Goal: Check status: Check status

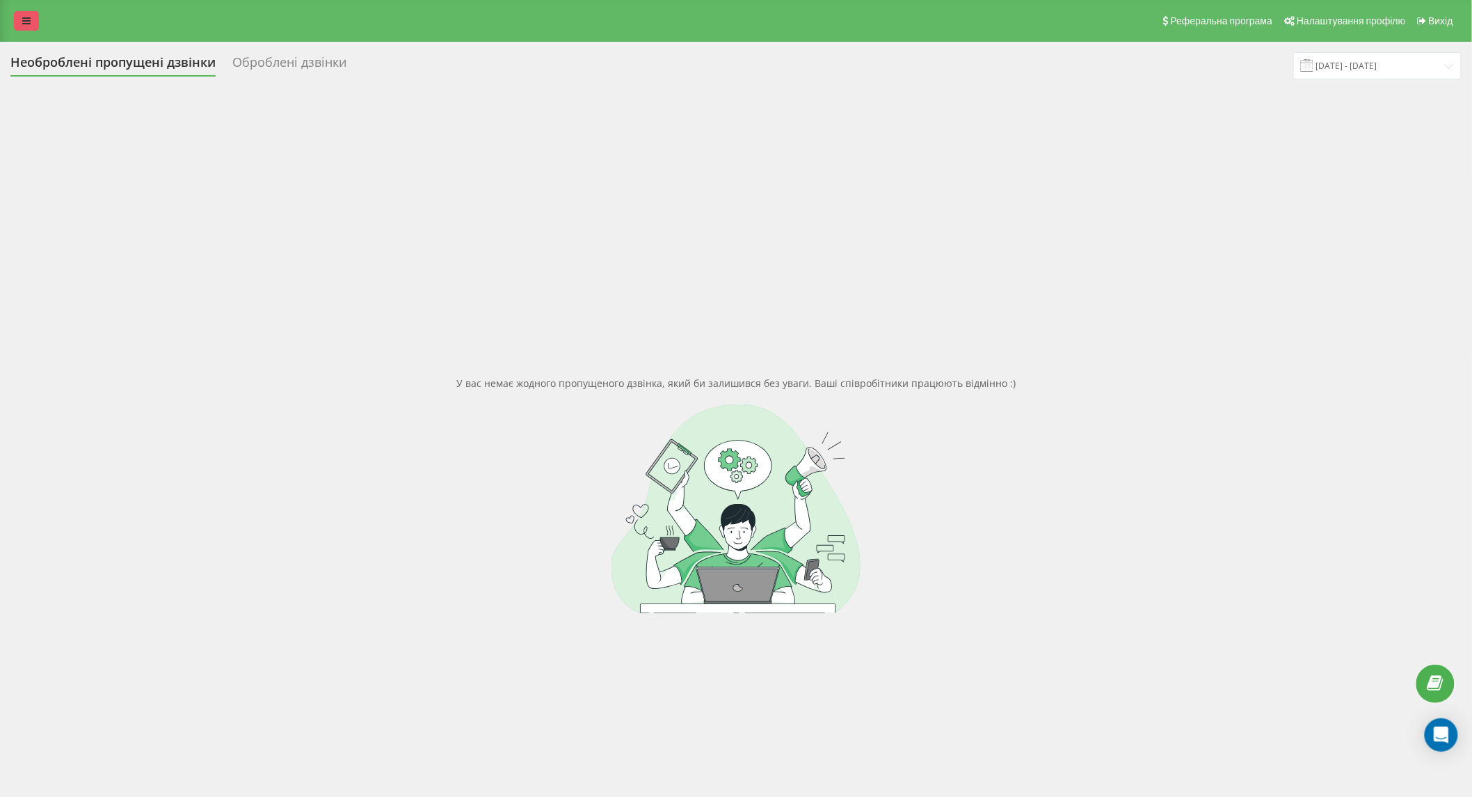
click at [26, 24] on icon at bounding box center [26, 21] width 8 height 10
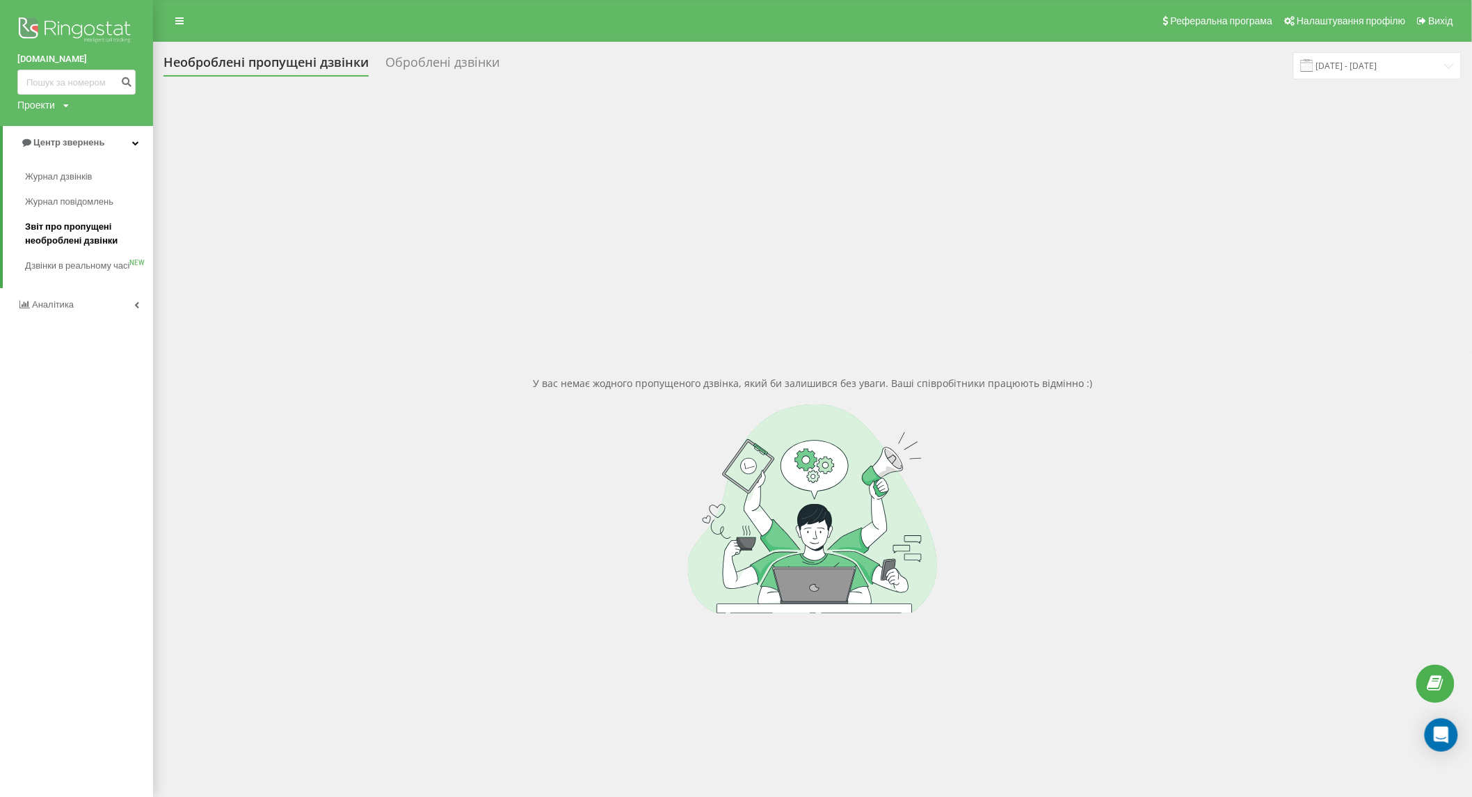
click at [92, 230] on span "Звіт про пропущені необроблені дзвінки" at bounding box center [85, 234] width 121 height 28
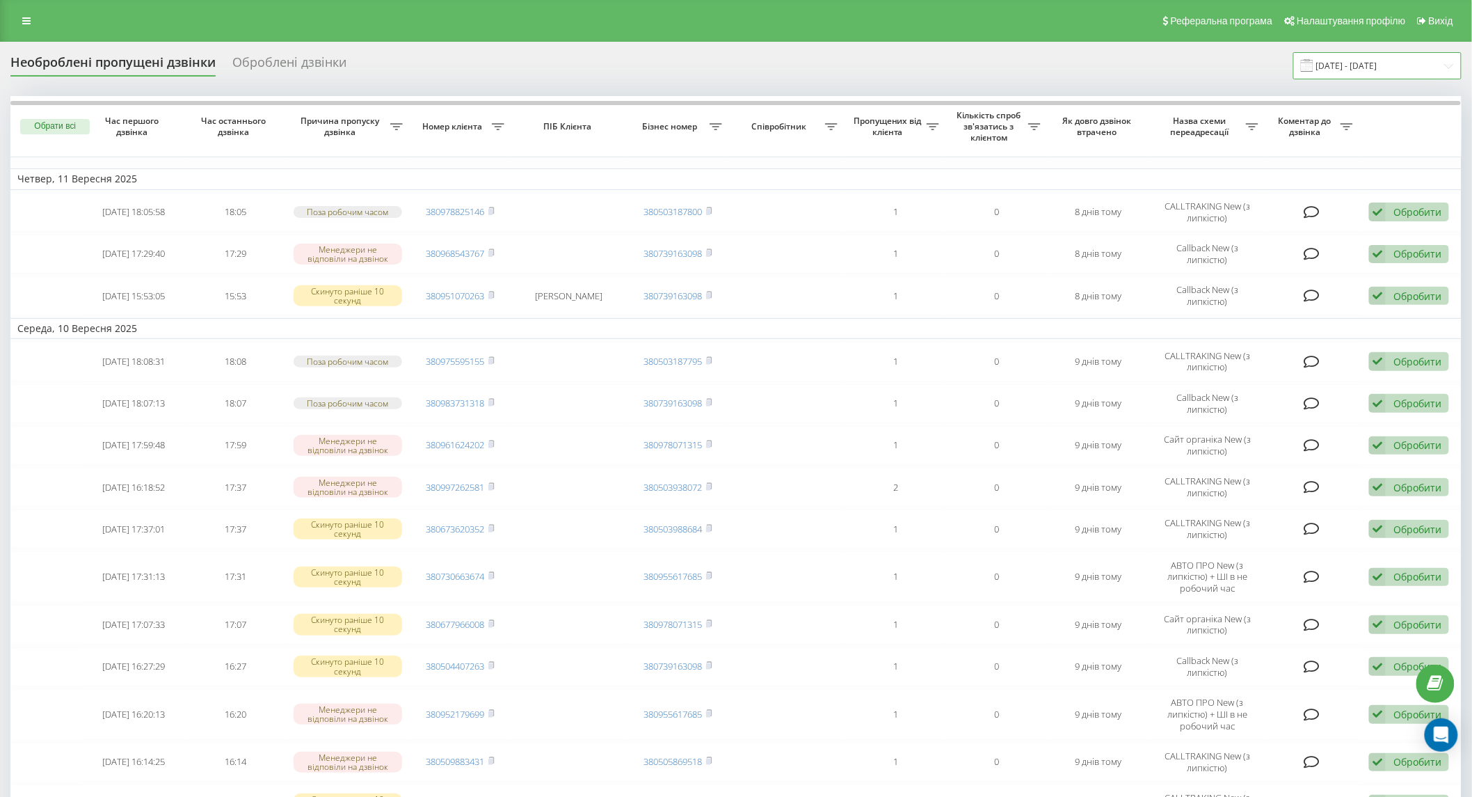
click at [1355, 66] on input "[DATE] - [DATE]" at bounding box center [1377, 65] width 168 height 27
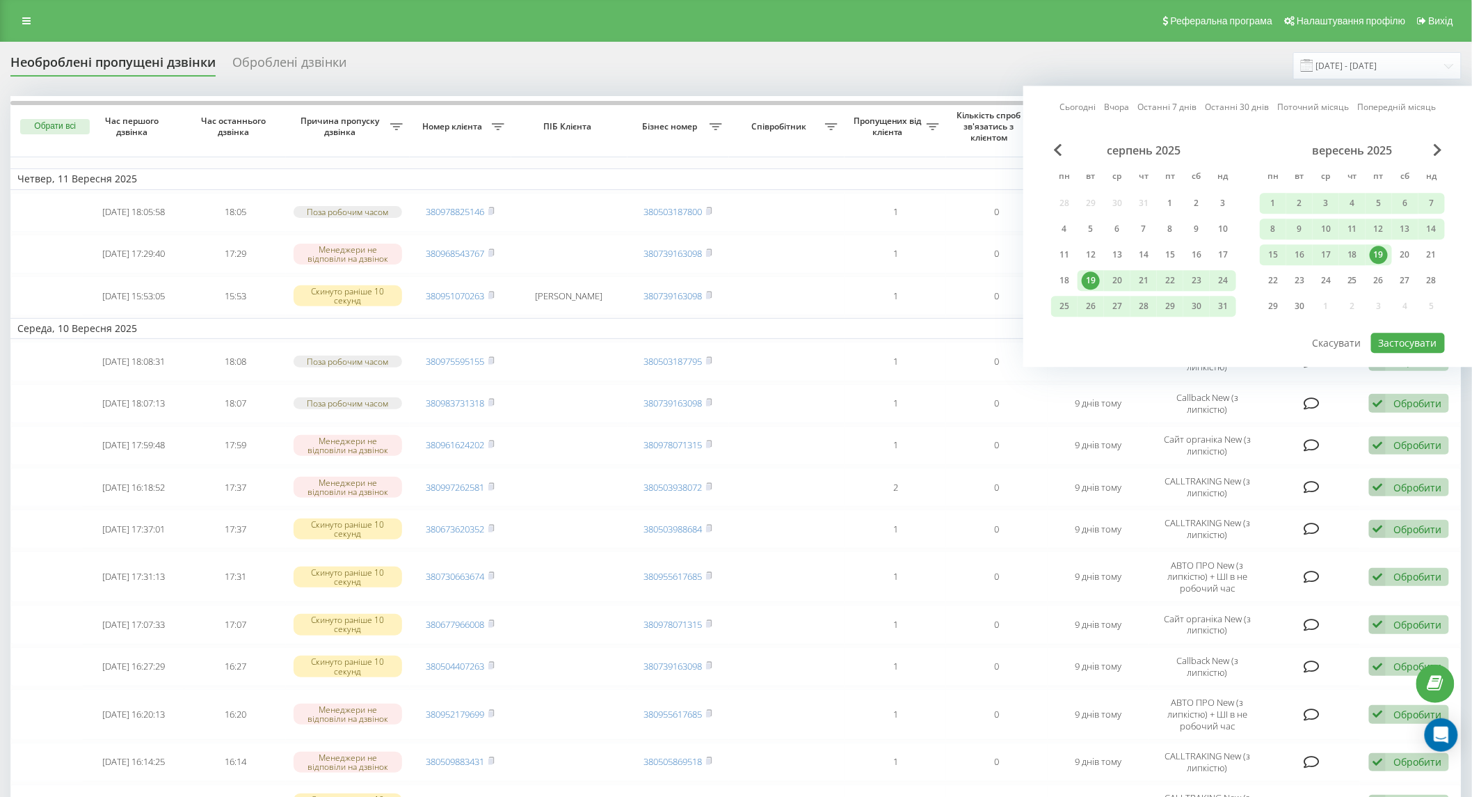
click at [1390, 259] on div "19" at bounding box center [1379, 254] width 26 height 21
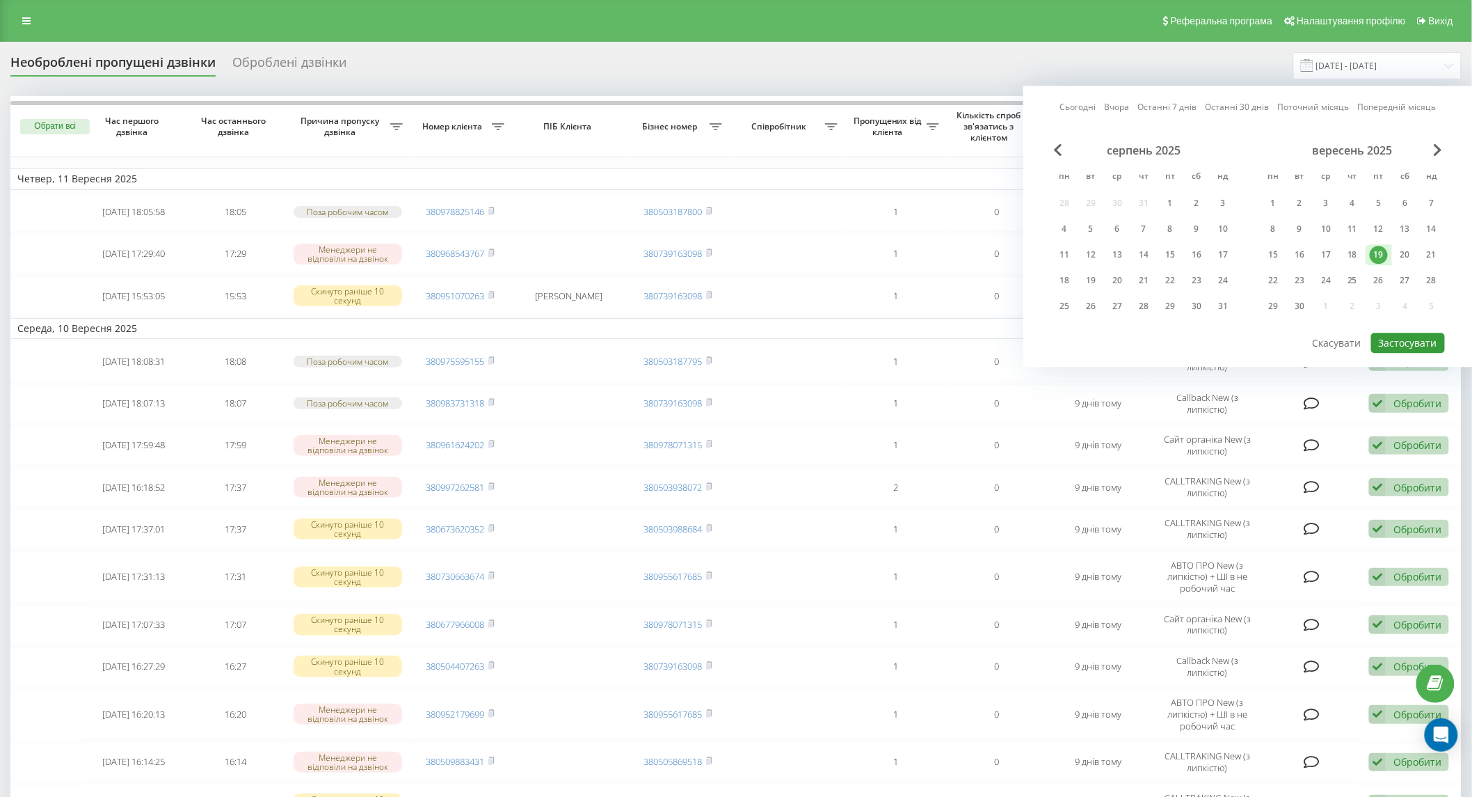
click at [1413, 339] on button "Застосувати" at bounding box center [1408, 343] width 74 height 20
type input "[DATE] - [DATE]"
